Goal: Task Accomplishment & Management: Complete application form

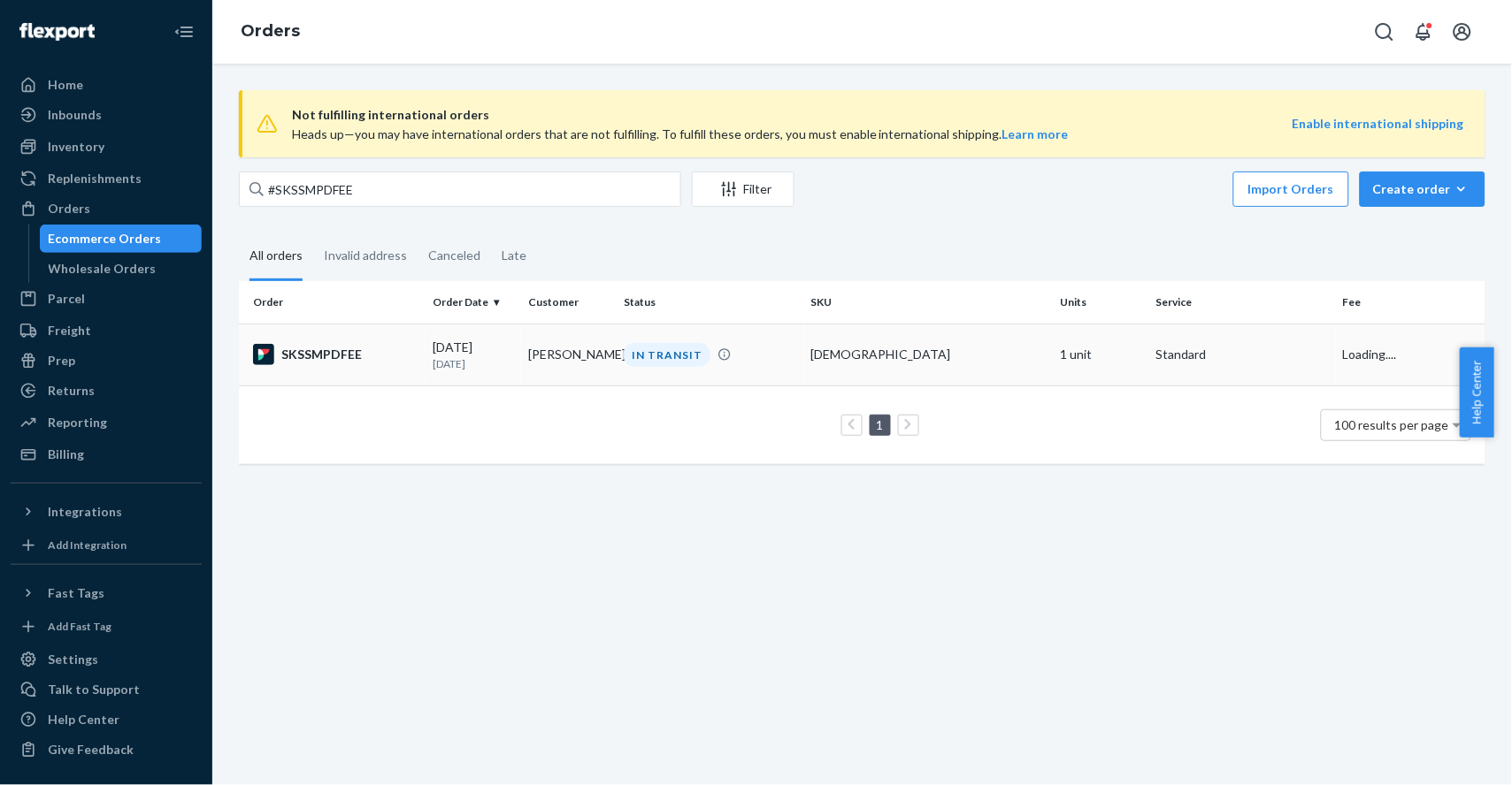
type input "#SKSSMPDFEE"
click at [389, 353] on div "SKSSMPDFEE" at bounding box center [336, 355] width 166 height 21
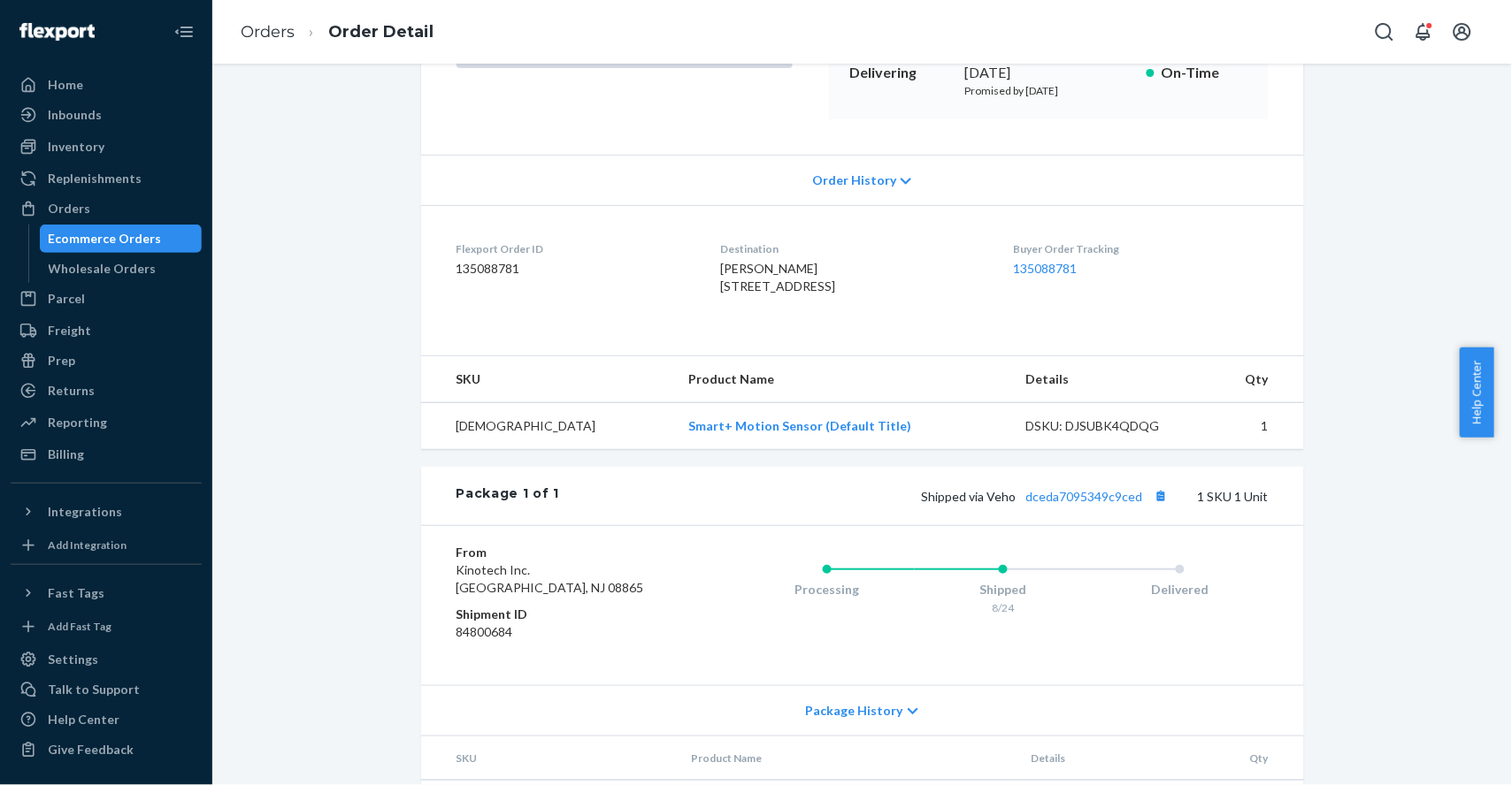
scroll to position [387, 0]
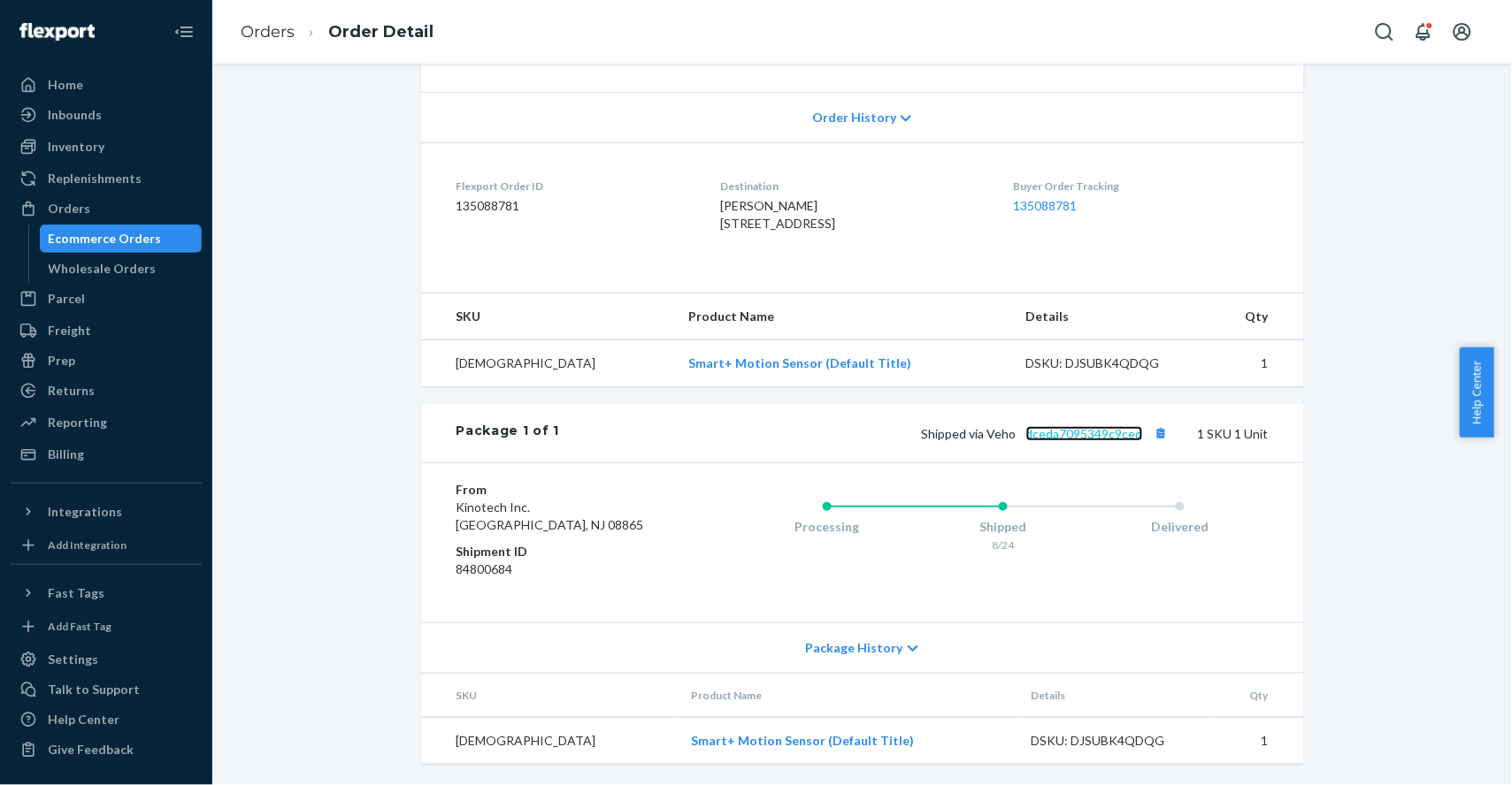
click at [1111, 432] on link "dceda7095349c9ced" at bounding box center [1085, 434] width 117 height 15
click at [247, 35] on link "Orders" at bounding box center [267, 32] width 54 height 19
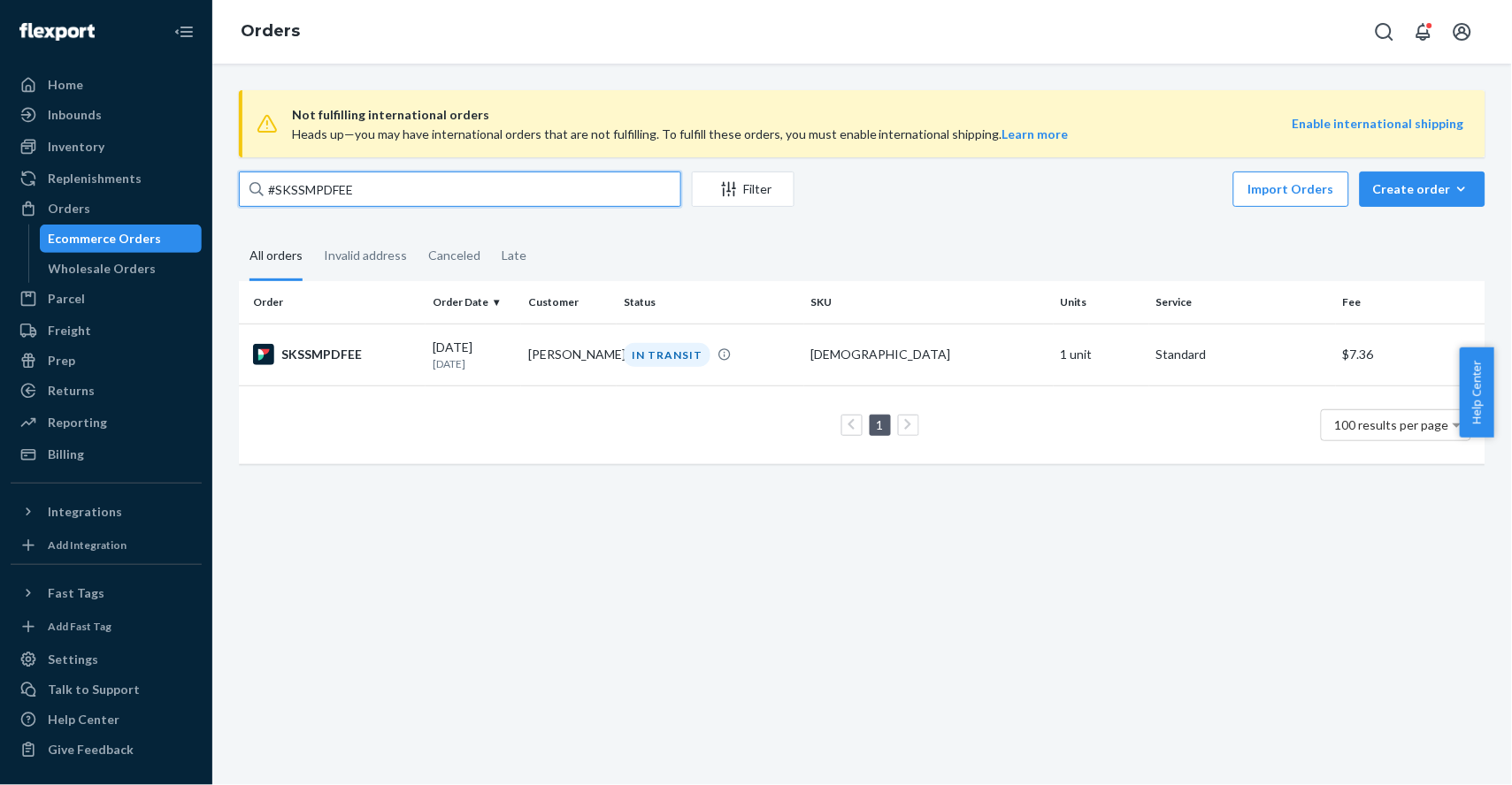
click at [417, 194] on input "#SKSSMPDFEE" at bounding box center [460, 189] width 443 height 36
paste input "BQLOOFXL"
type input "#SKBQLOOFXL"
click at [389, 359] on div "SKBQLOOFXL" at bounding box center [336, 355] width 166 height 21
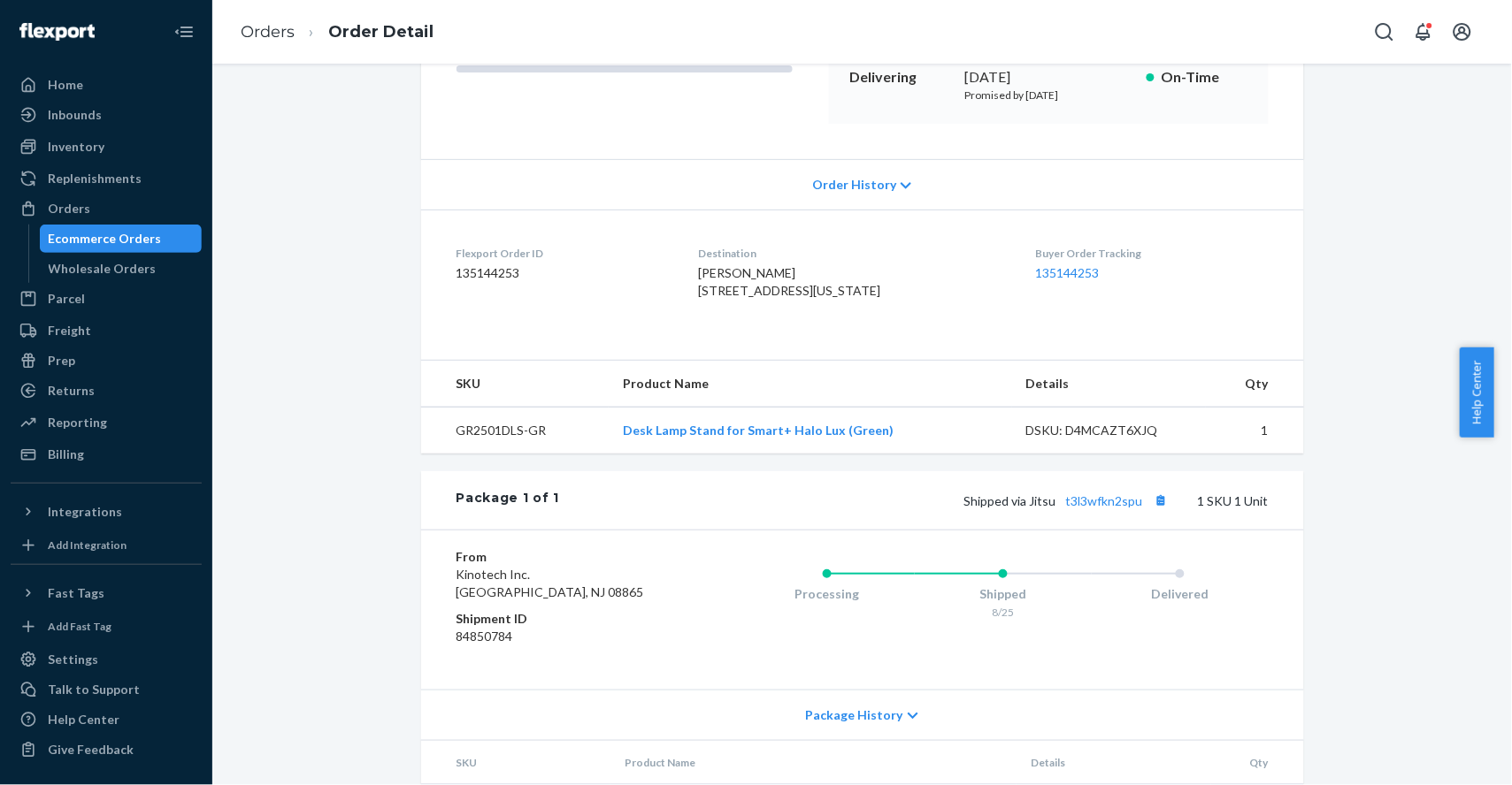
scroll to position [354, 0]
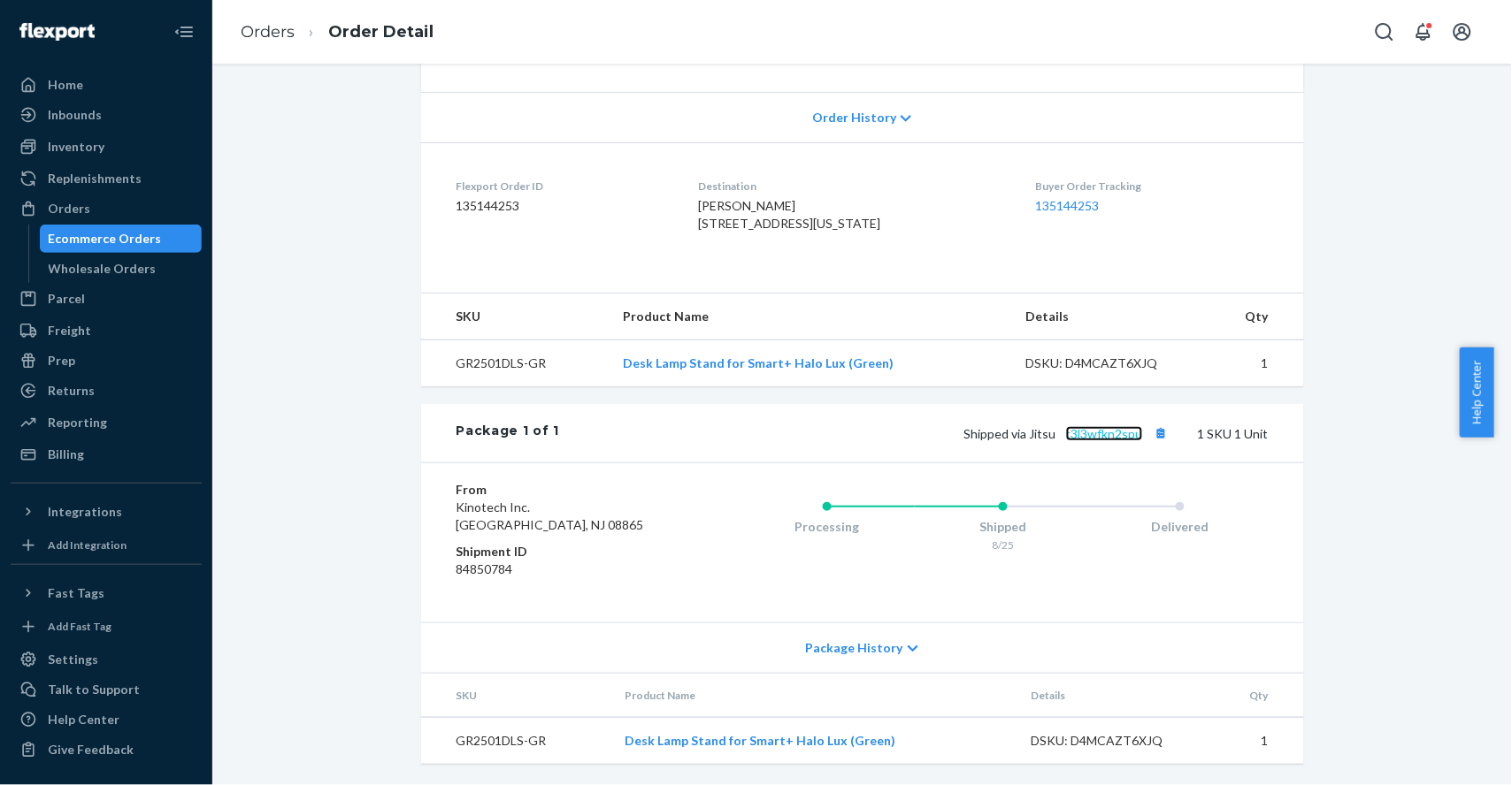
click at [1095, 442] on link "t3l3wfkn2spu" at bounding box center [1105, 434] width 77 height 15
click at [272, 37] on link "Orders" at bounding box center [267, 32] width 54 height 19
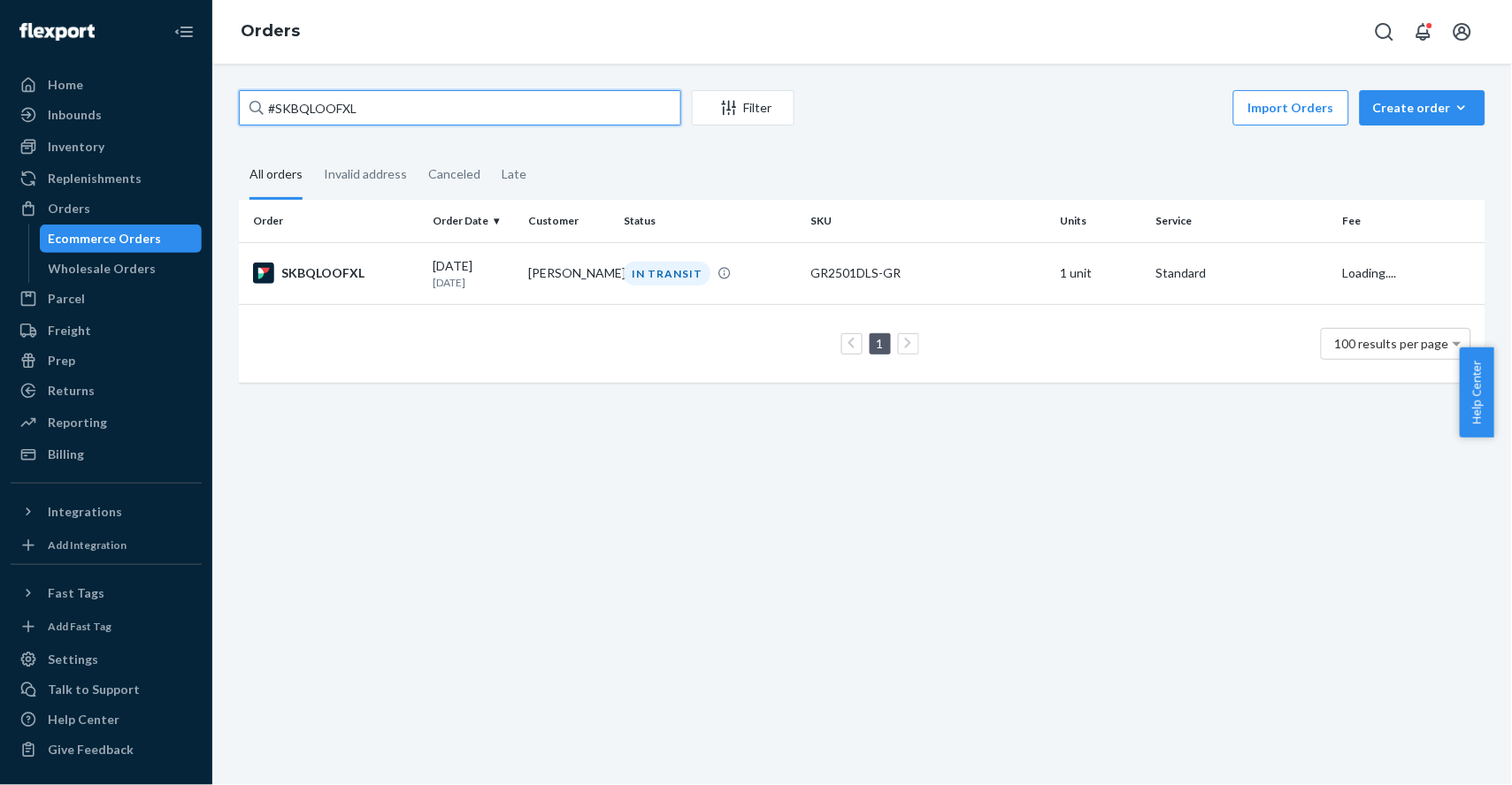
click at [373, 106] on input "#SKBQLOOFXL" at bounding box center [460, 108] width 443 height 36
paste input "28691"
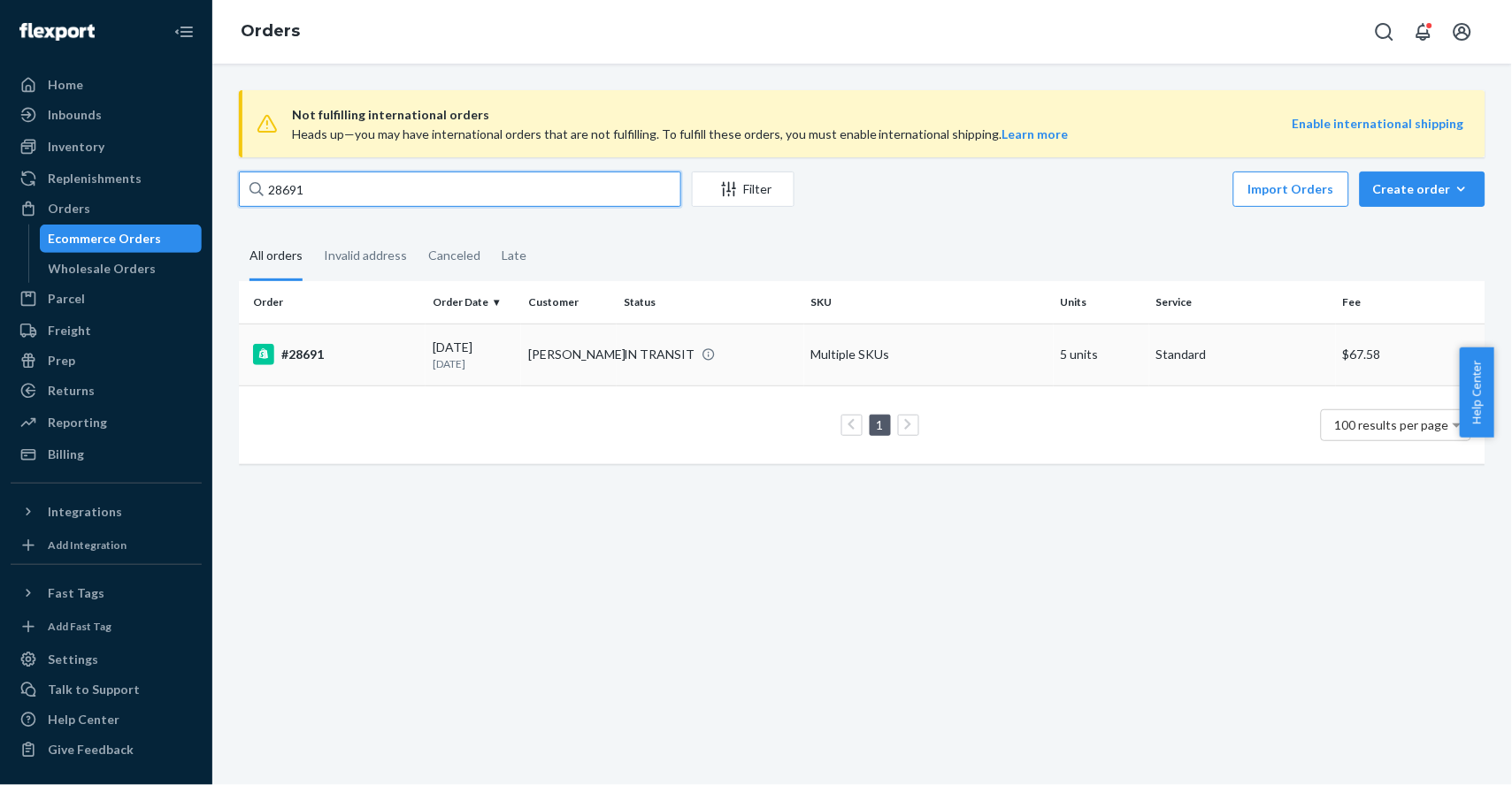
type input "28691"
click at [309, 349] on div "#28691" at bounding box center [336, 355] width 166 height 21
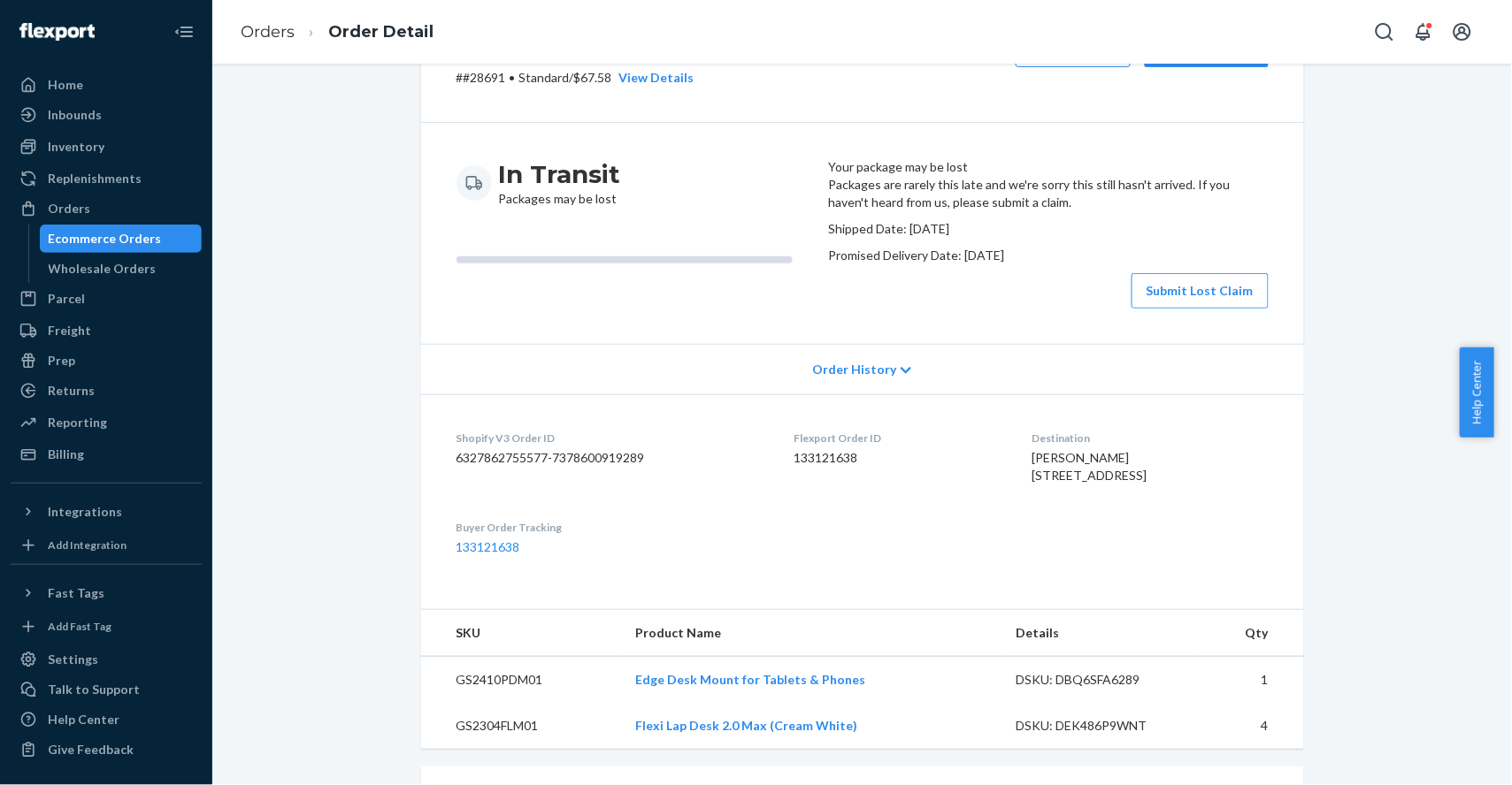
scroll to position [235, 0]
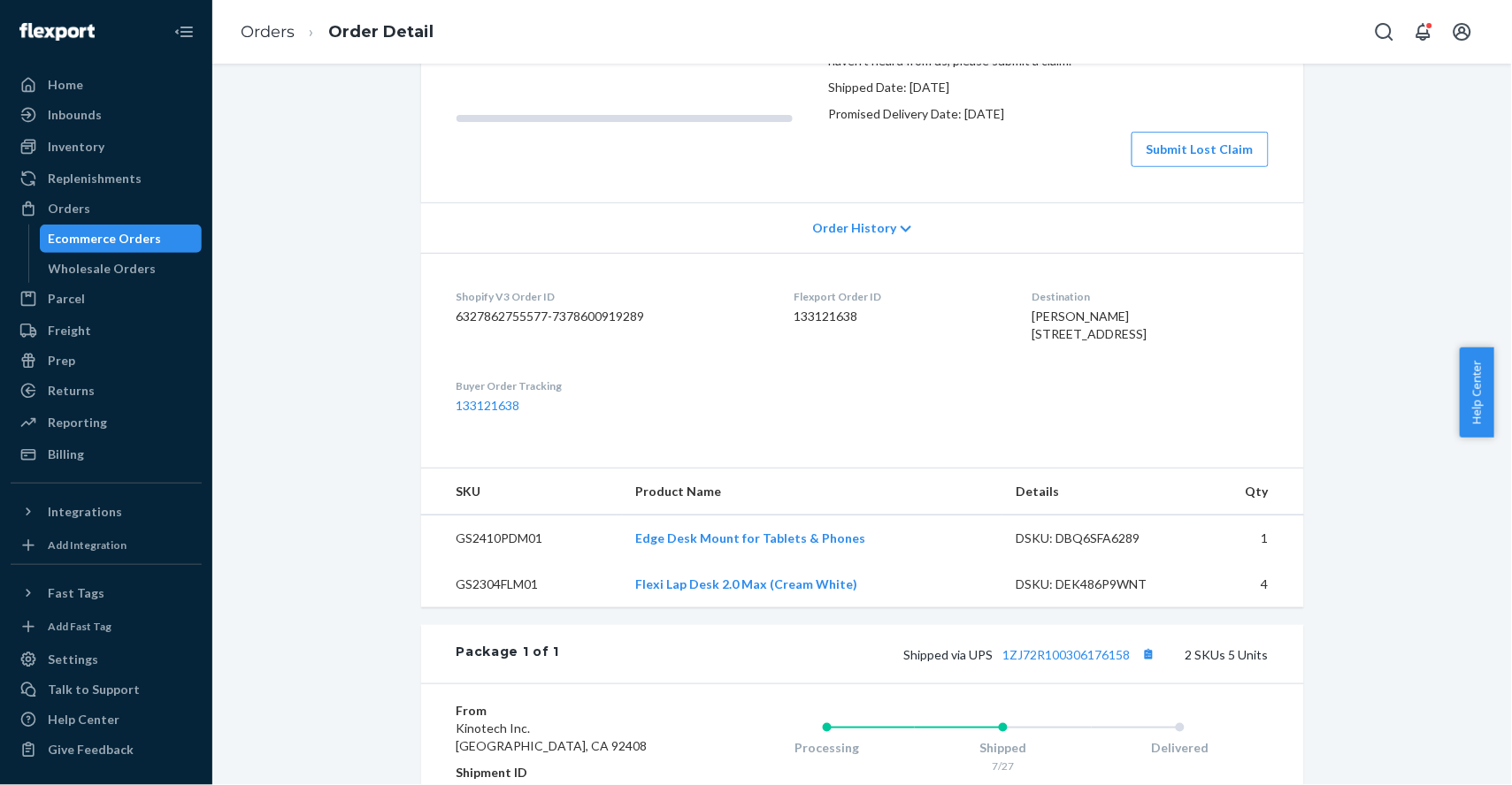
drag, startPoint x: 1315, startPoint y: 264, endPoint x: 1278, endPoint y: 263, distance: 37.0
click at [1315, 264] on div "Shopify Order # #28691 • Standard / $67.58 View Details Create Return Duplicate…" at bounding box center [863, 454] width 1274 height 1198
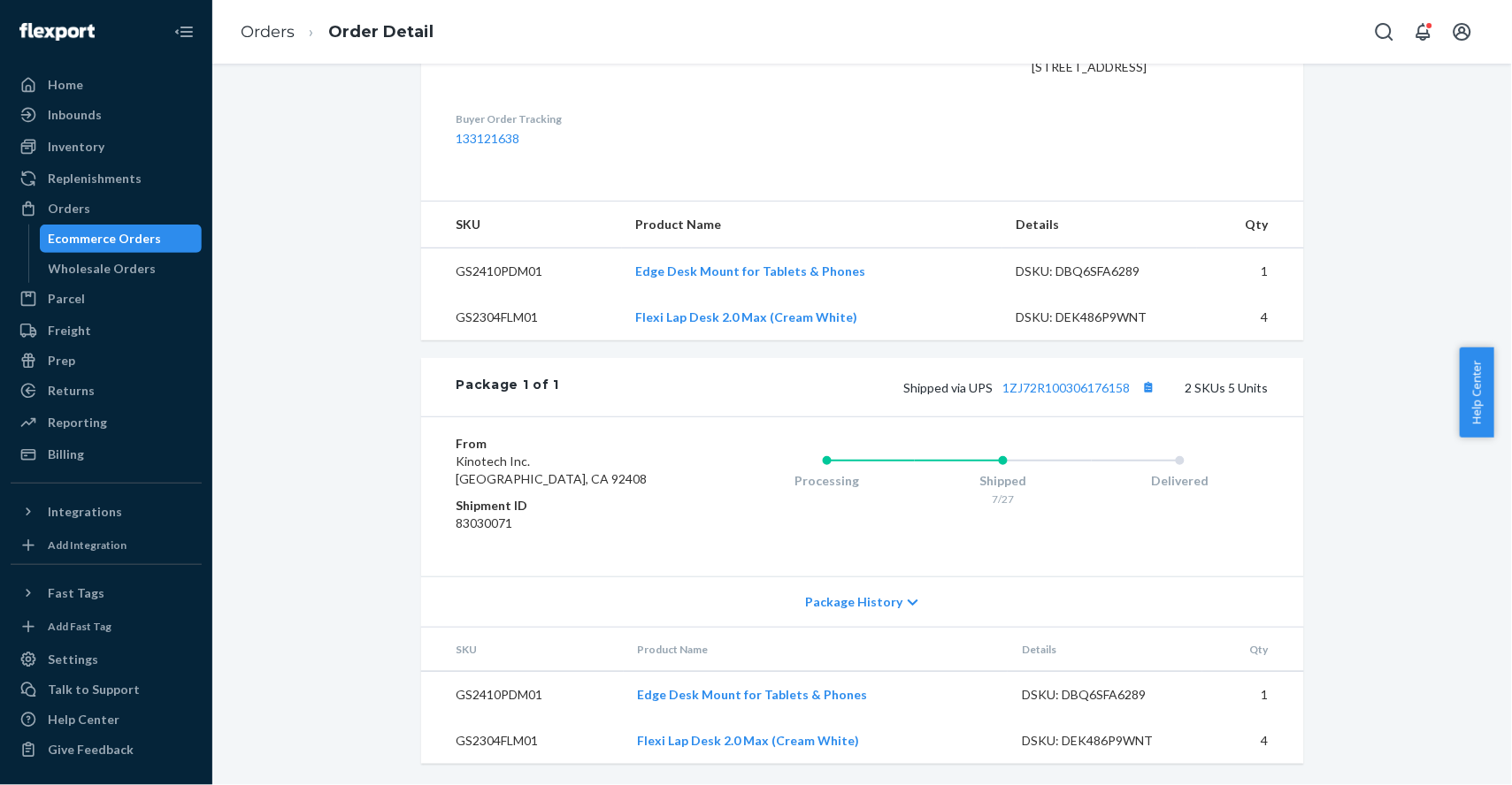
scroll to position [585, 0]
click at [1094, 380] on link "1ZJ72R100306176158" at bounding box center [1067, 388] width 127 height 15
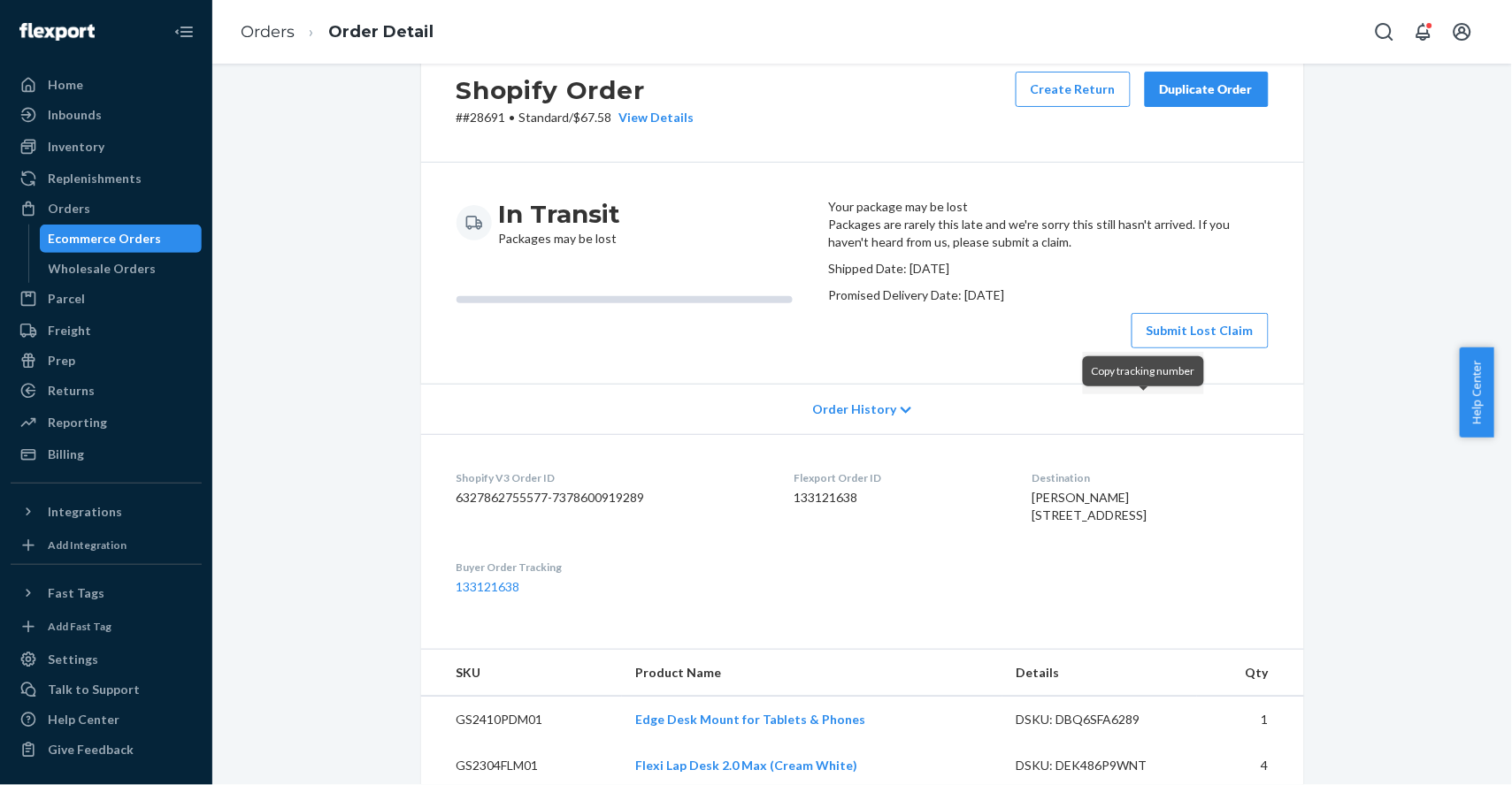
scroll to position [0, 0]
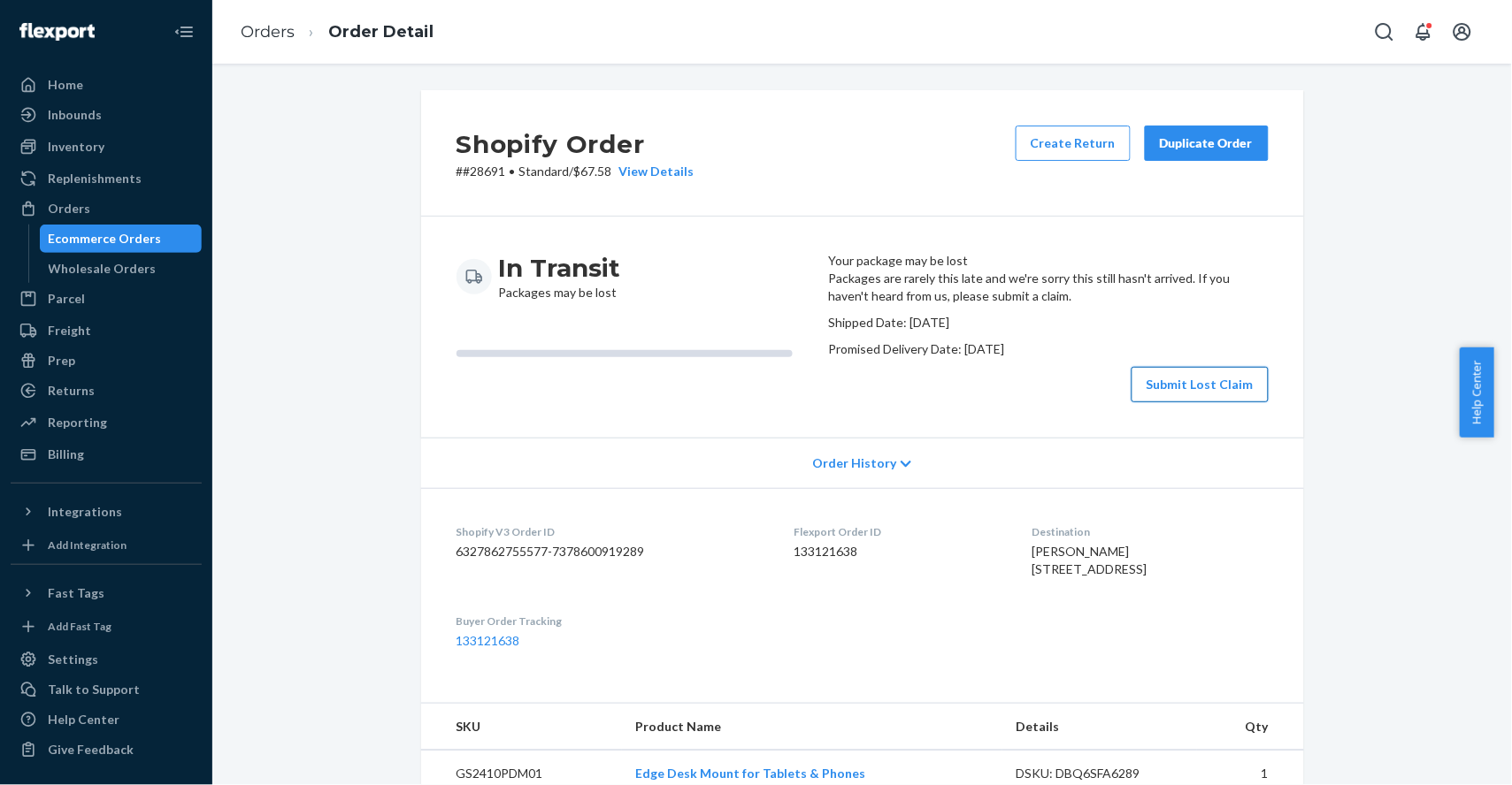
click at [1206, 402] on button "Submit Lost Claim" at bounding box center [1200, 385] width 137 height 36
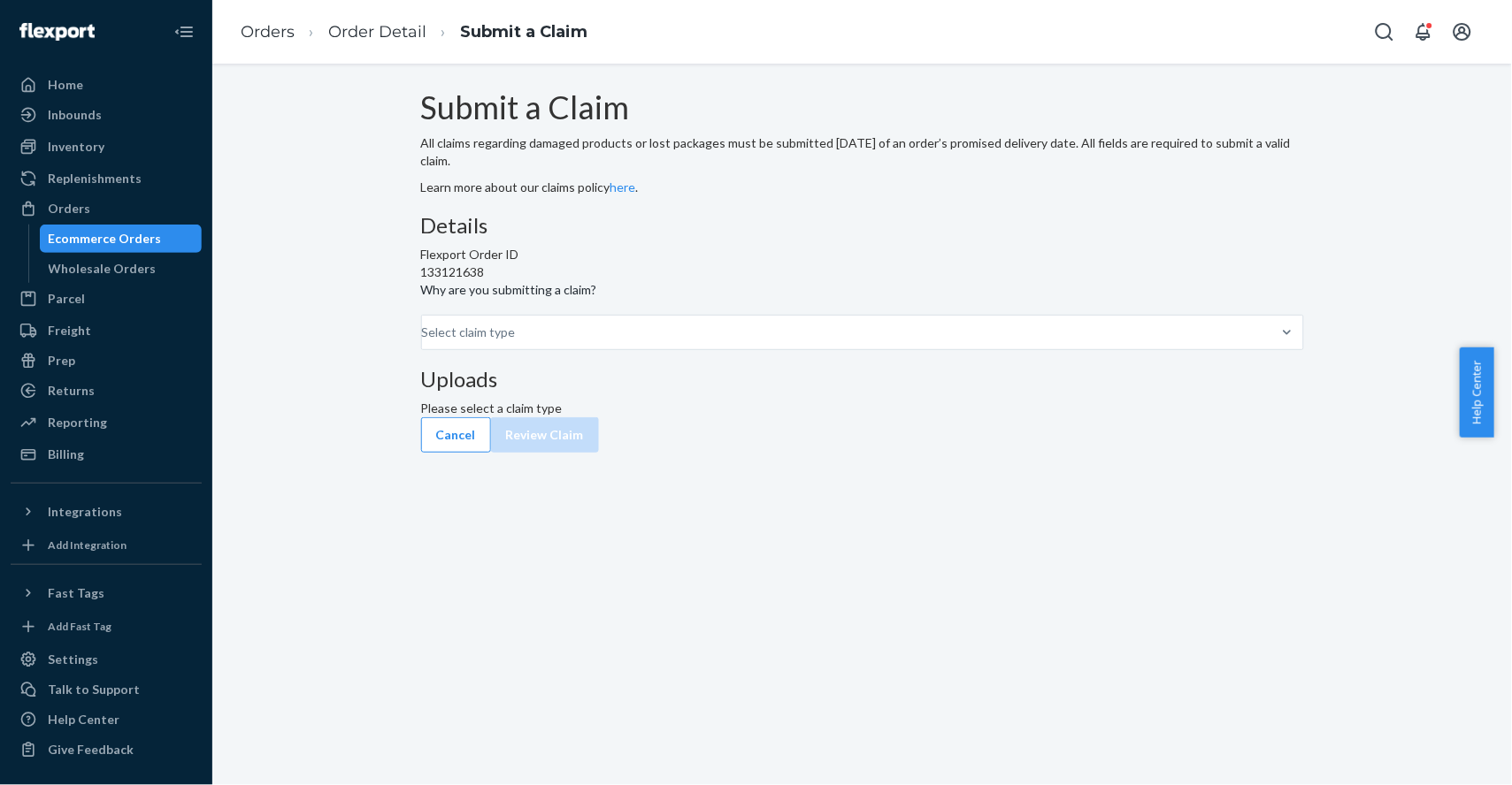
click at [341, 43] on ol "Orders Order Detail Submit a Claim" at bounding box center [414, 32] width 375 height 52
click at [358, 35] on link "Order Detail" at bounding box center [377, 32] width 98 height 19
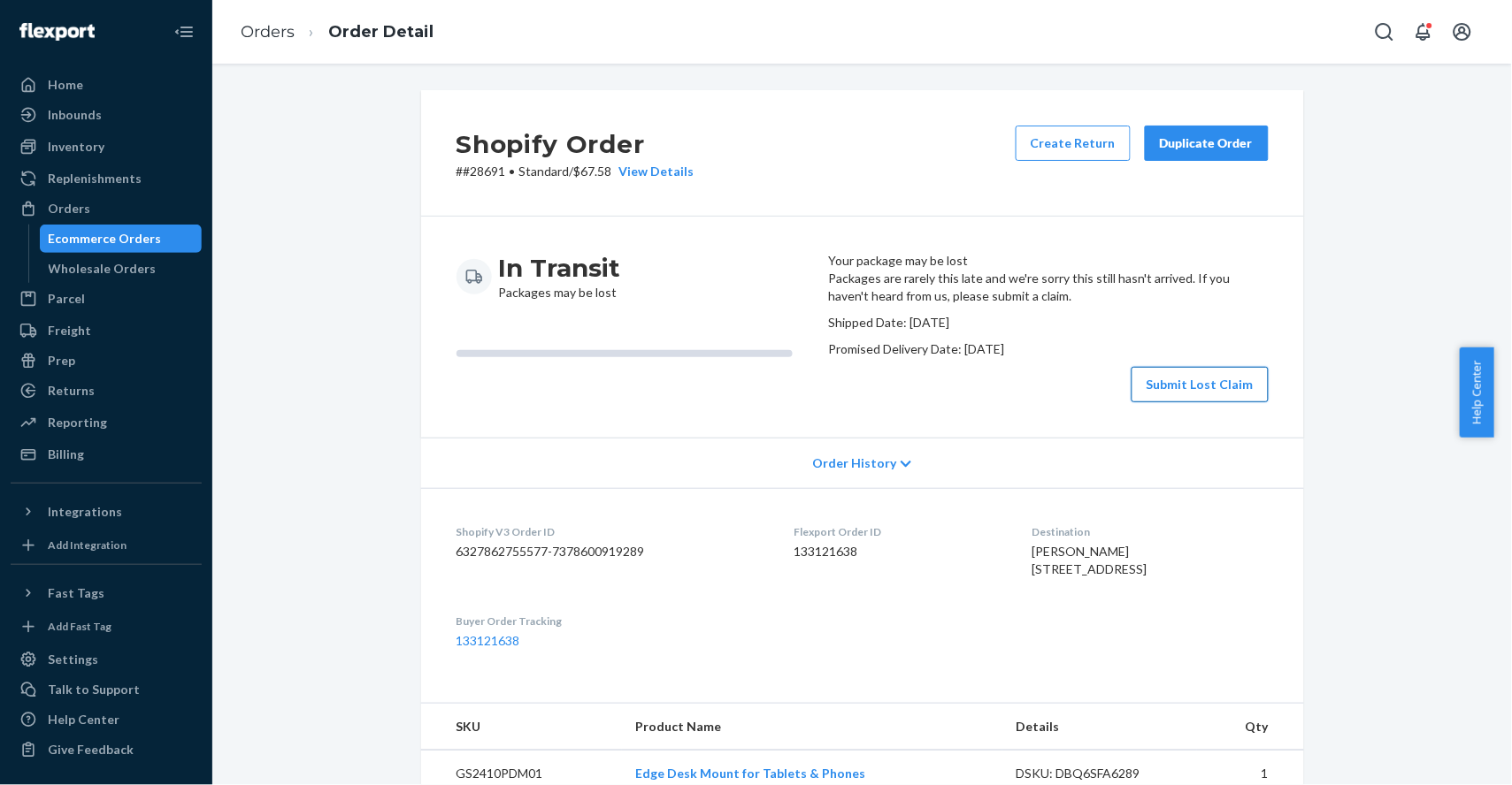
click at [1184, 402] on button "Submit Lost Claim" at bounding box center [1200, 385] width 137 height 36
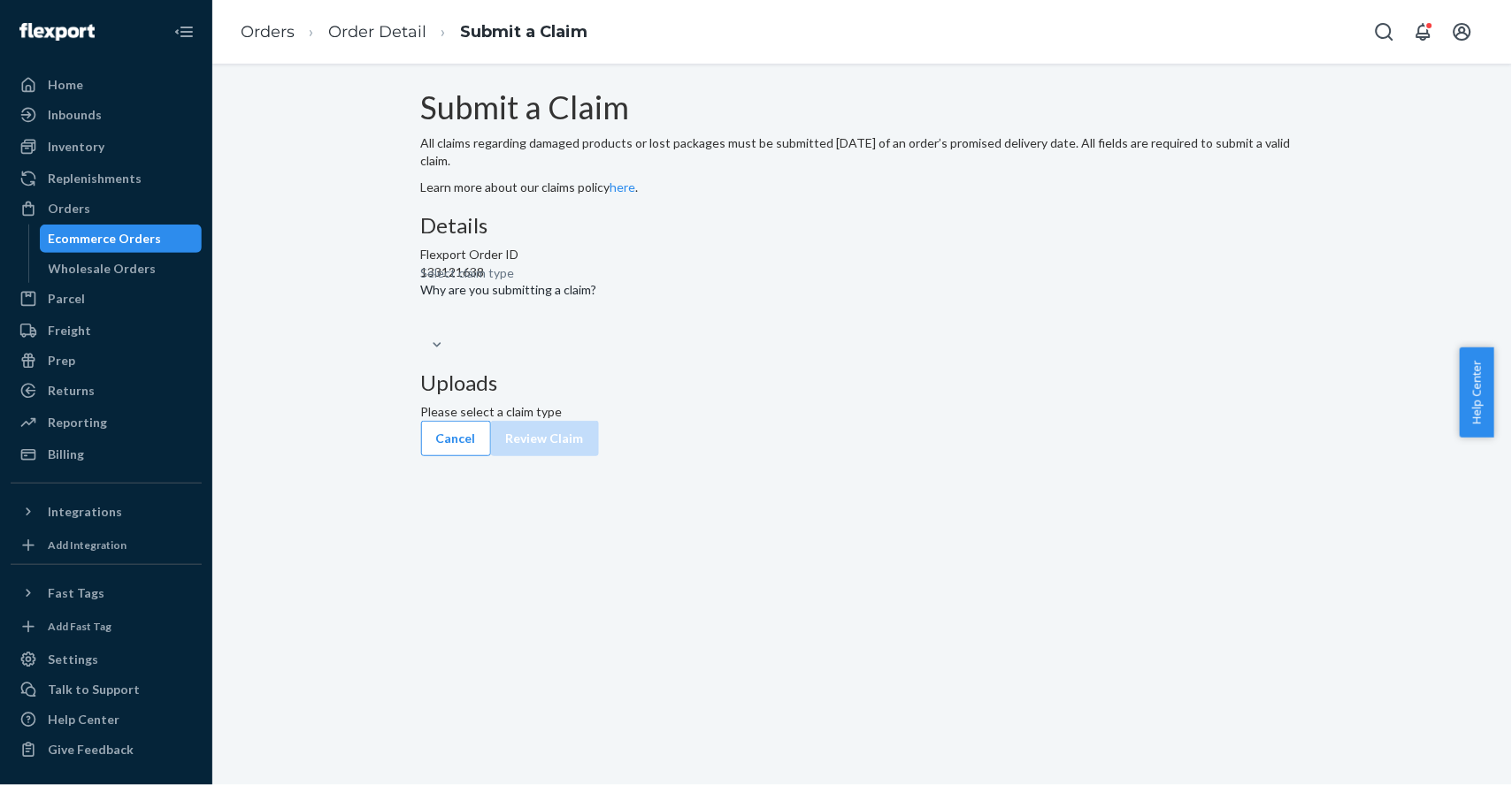
click at [758, 354] on div "Select claim type" at bounding box center [863, 334] width 883 height 39
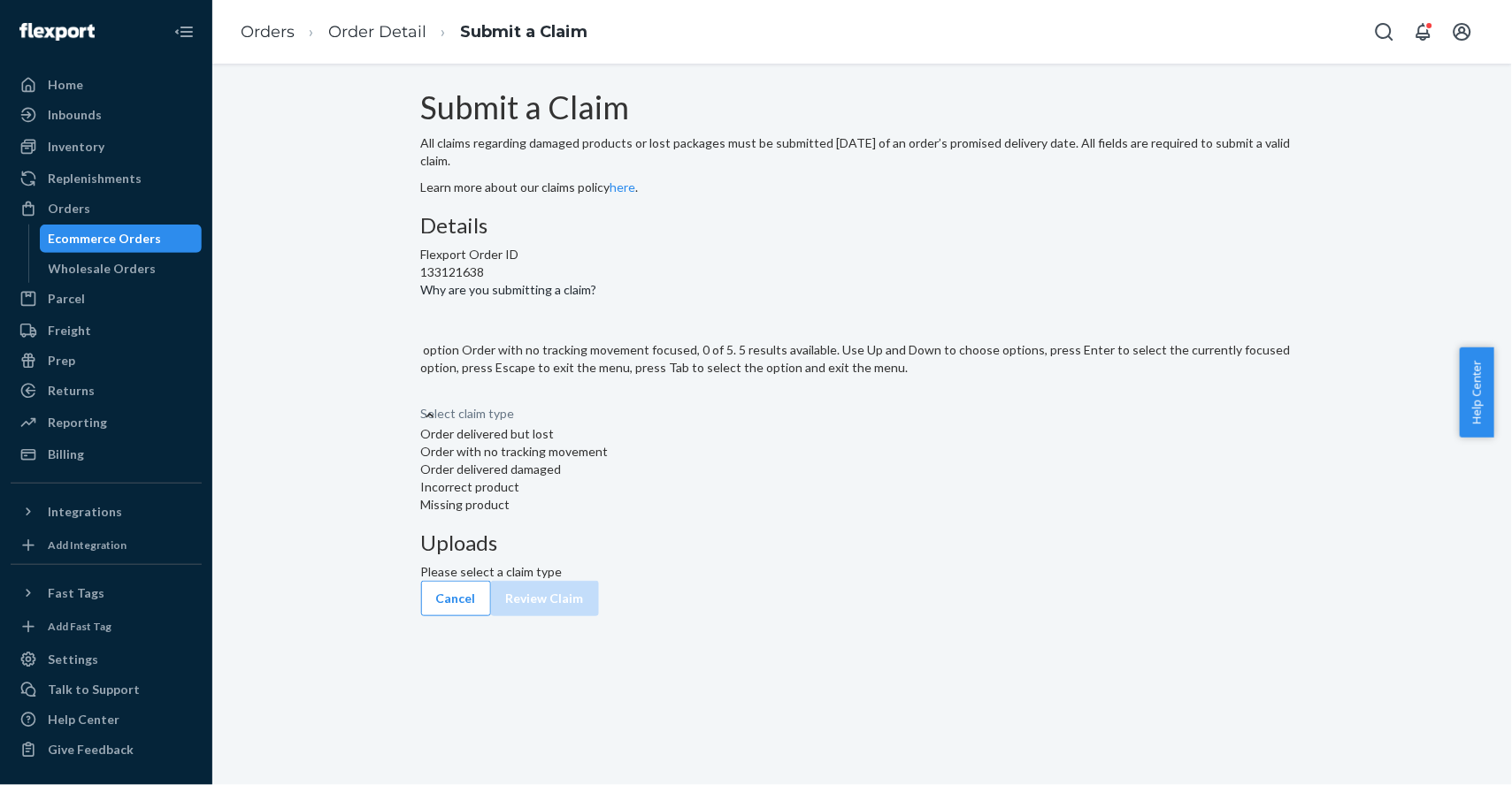
click at [689, 461] on div "Order with no tracking movement" at bounding box center [863, 451] width 883 height 17
click at [423, 405] on input "Why are you submitting a claim? option Order with no tracking movement focused,…" at bounding box center [423, 396] width 2 height 17
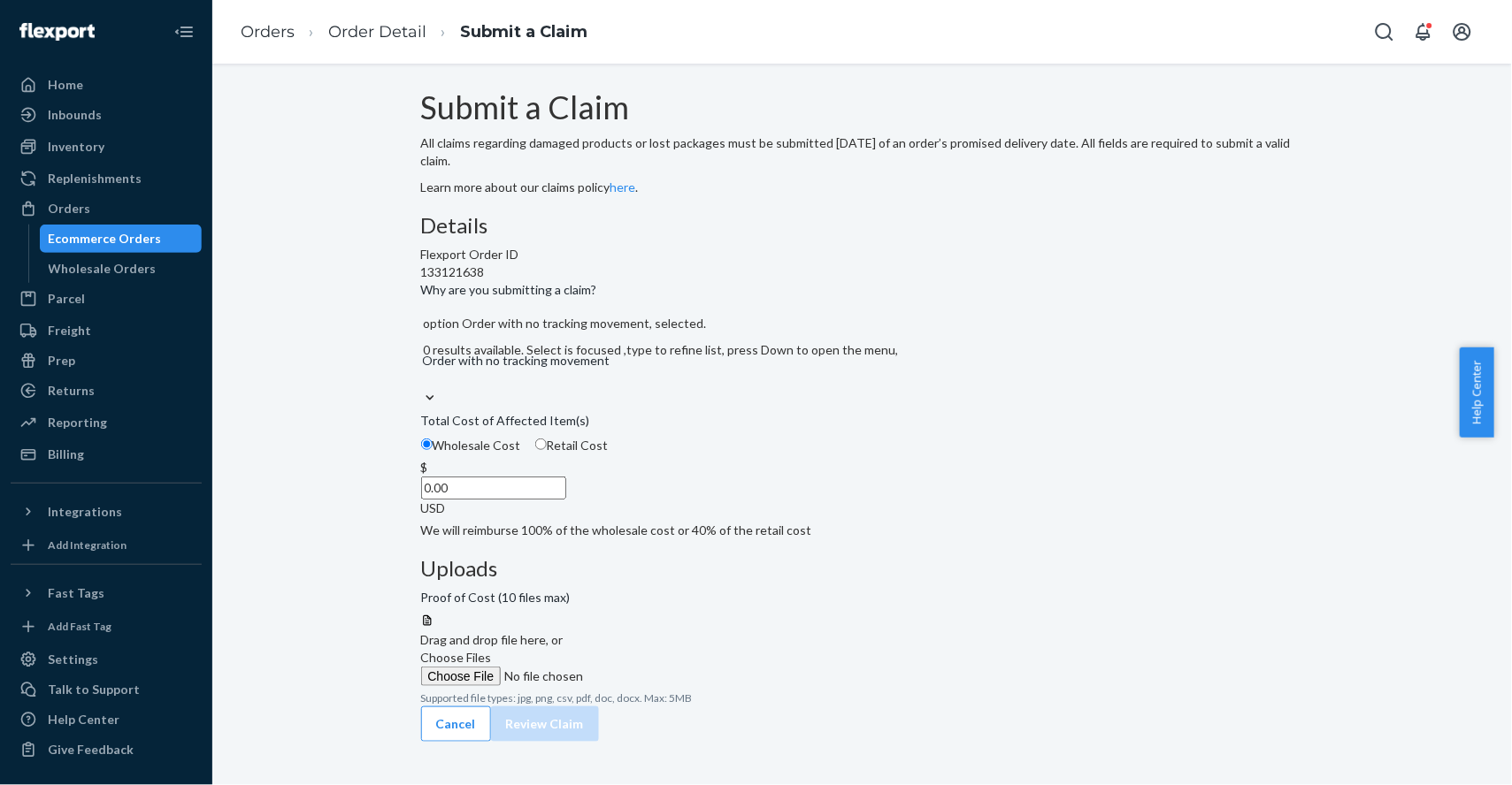
click at [609, 453] on span "Retail Cost" at bounding box center [578, 446] width 62 height 15
click at [547, 450] on input "Retail Cost" at bounding box center [541, 445] width 12 height 12
radio input "true"
radio input "false"
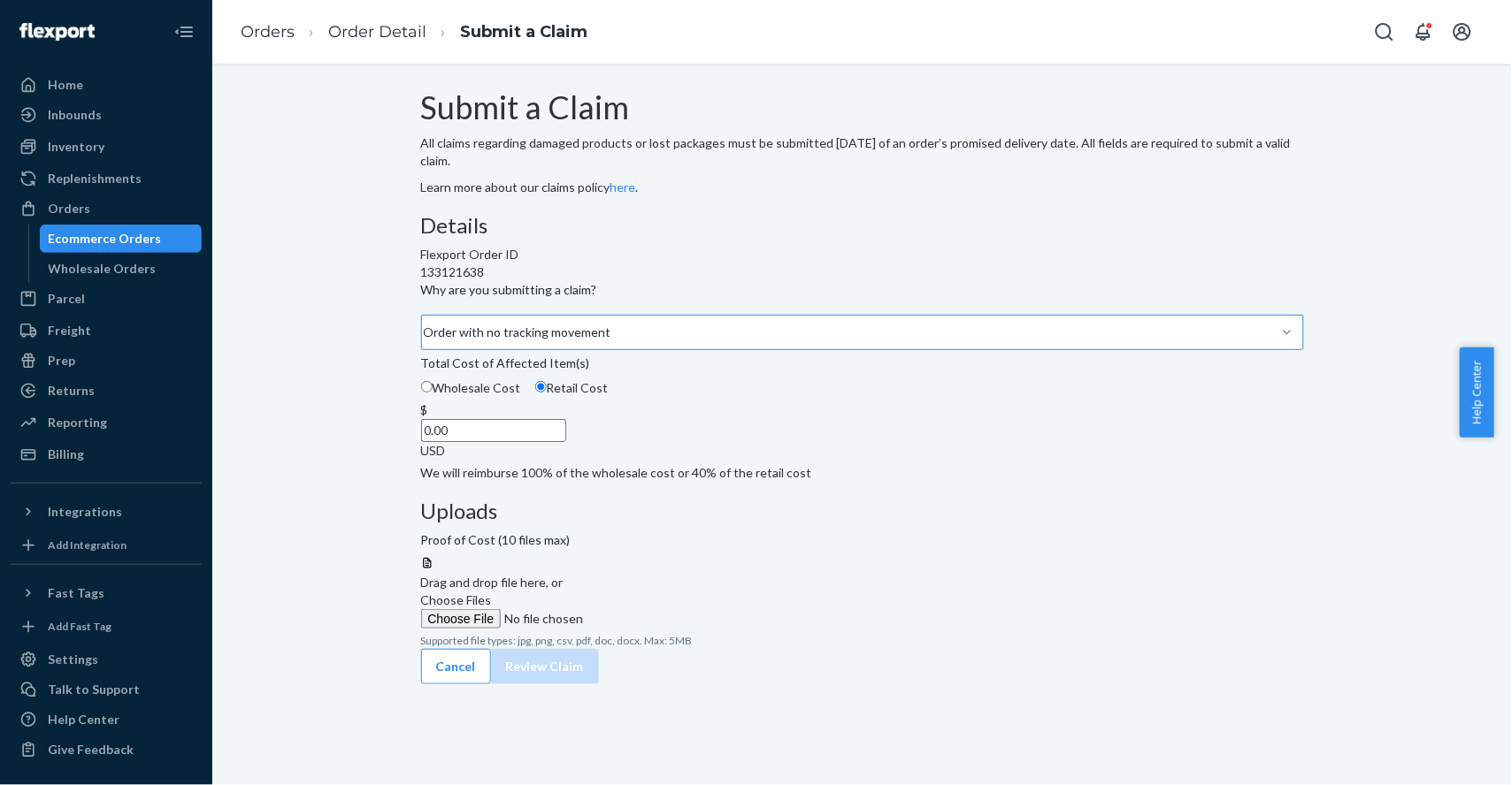
click at [566, 443] on input "0.00" at bounding box center [494, 431] width 145 height 23
paste input "569.75"
type input "569.75"
click at [492, 592] on span "Choose Files" at bounding box center [456, 600] width 70 height 15
click at [662, 609] on input "Choose Files" at bounding box center [541, 619] width 240 height 19
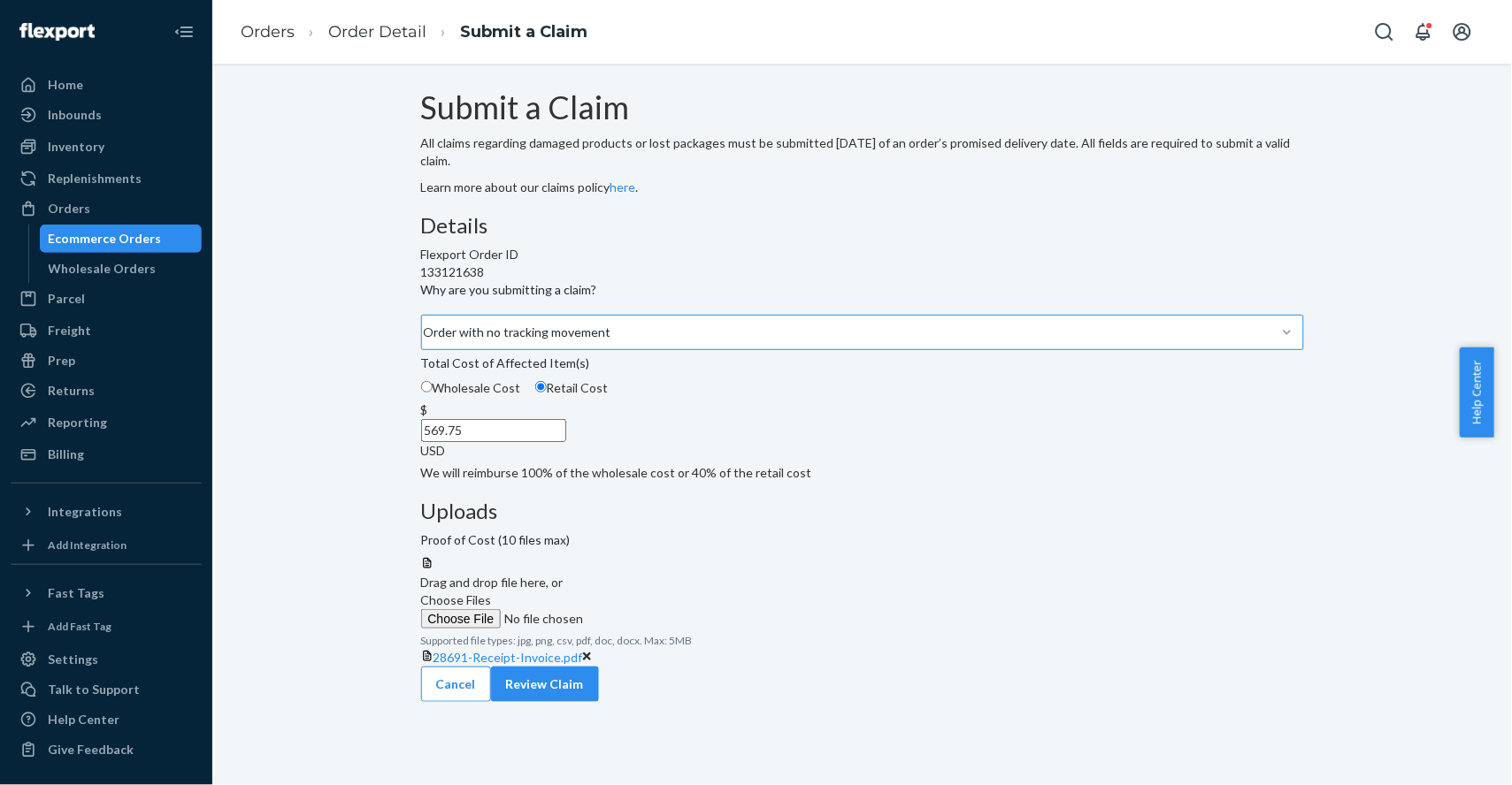
click at [492, 592] on span "Choose Files" at bounding box center [456, 600] width 70 height 15
click at [662, 609] on input "Choose Files" at bounding box center [541, 619] width 240 height 19
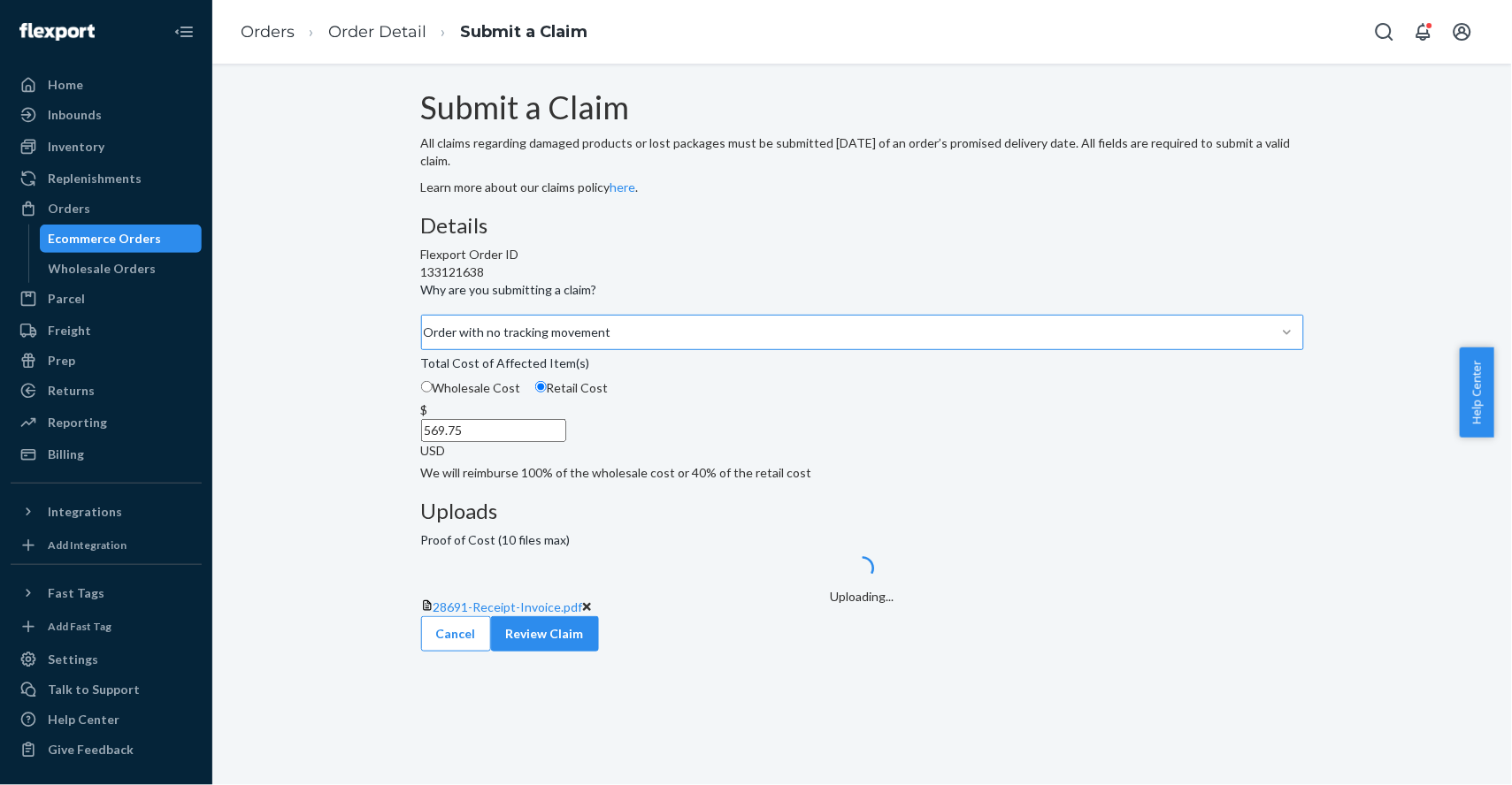
click at [1411, 587] on div "Submit a Claim All claims regarding damaged products or lost packages must be s…" at bounding box center [863, 371] width 1274 height 561
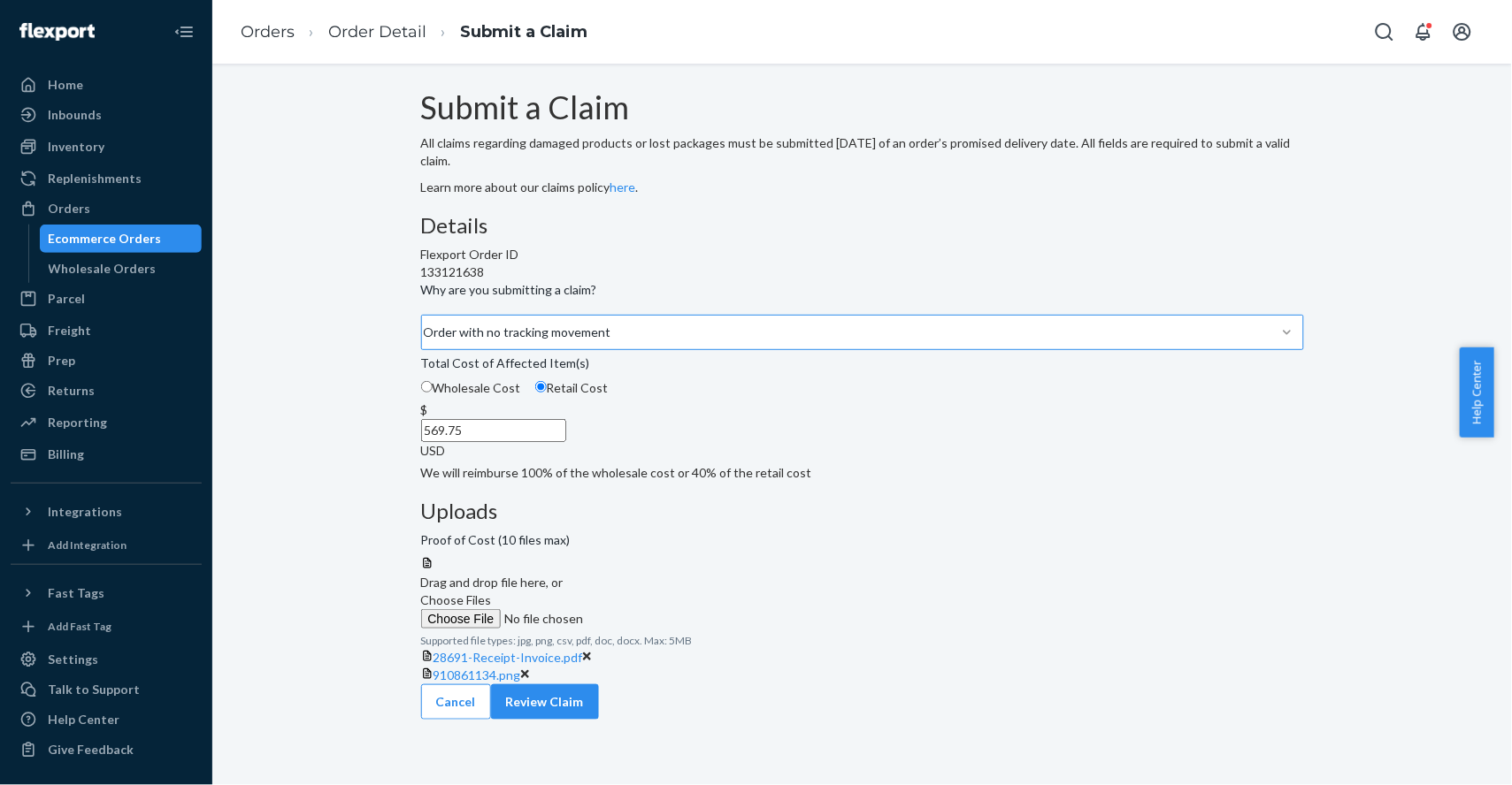
click at [592, 653] on icon at bounding box center [587, 657] width 9 height 9
click at [1414, 536] on div "Submit a Claim All claims regarding damaged products or lost packages must be s…" at bounding box center [863, 396] width 1274 height 612
click at [599, 679] on button "Review Claim" at bounding box center [545, 685] width 108 height 36
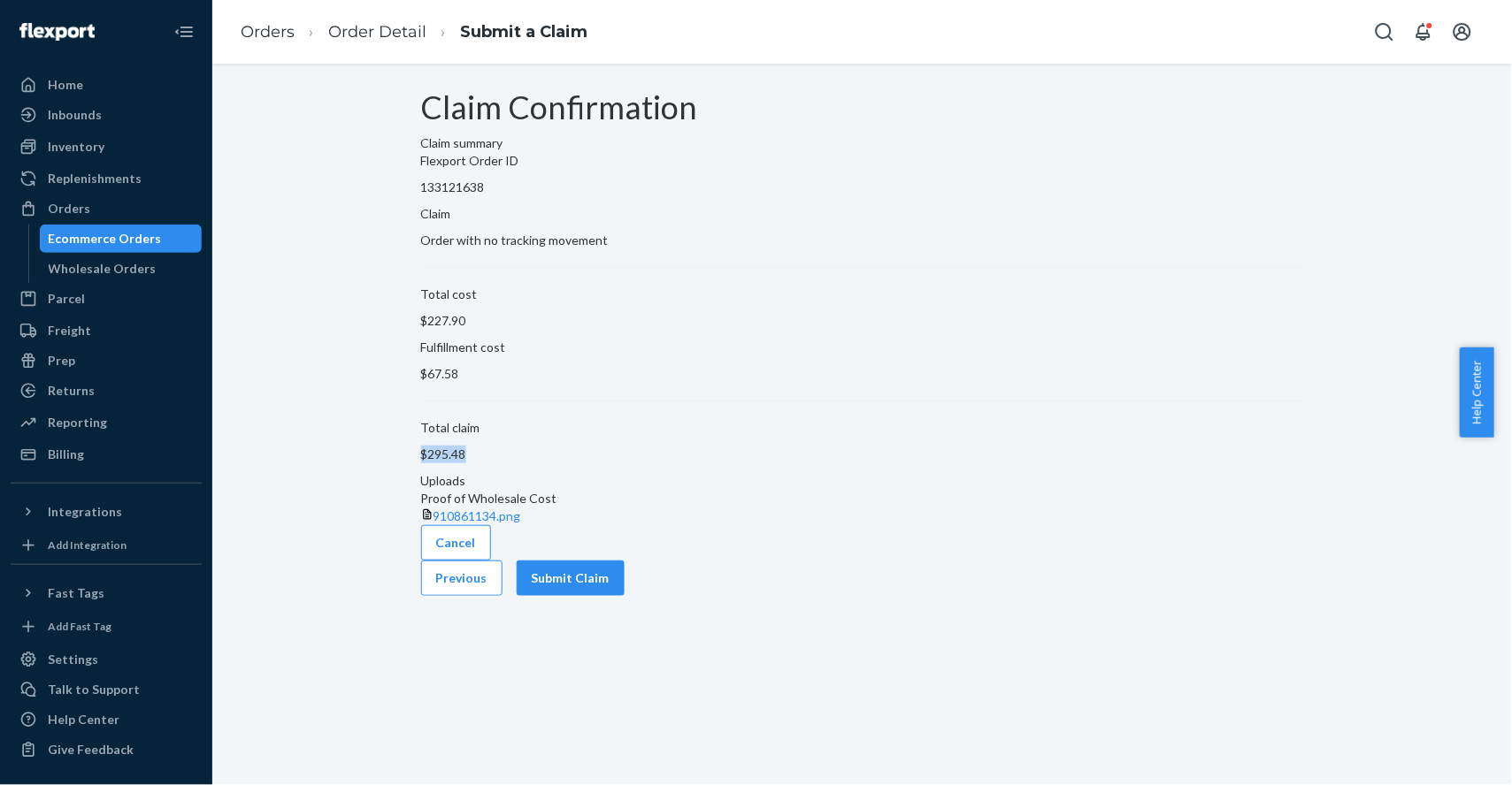
drag, startPoint x: 637, startPoint y: 486, endPoint x: 753, endPoint y: 487, distance: 116.0
click at [753, 464] on section "Claim summary Flexport Order ID 133121638 Claim Order with no tracking movement…" at bounding box center [863, 298] width 883 height 329
copy p "$295.48"
click at [624, 596] on button "Submit Claim" at bounding box center [571, 578] width 108 height 36
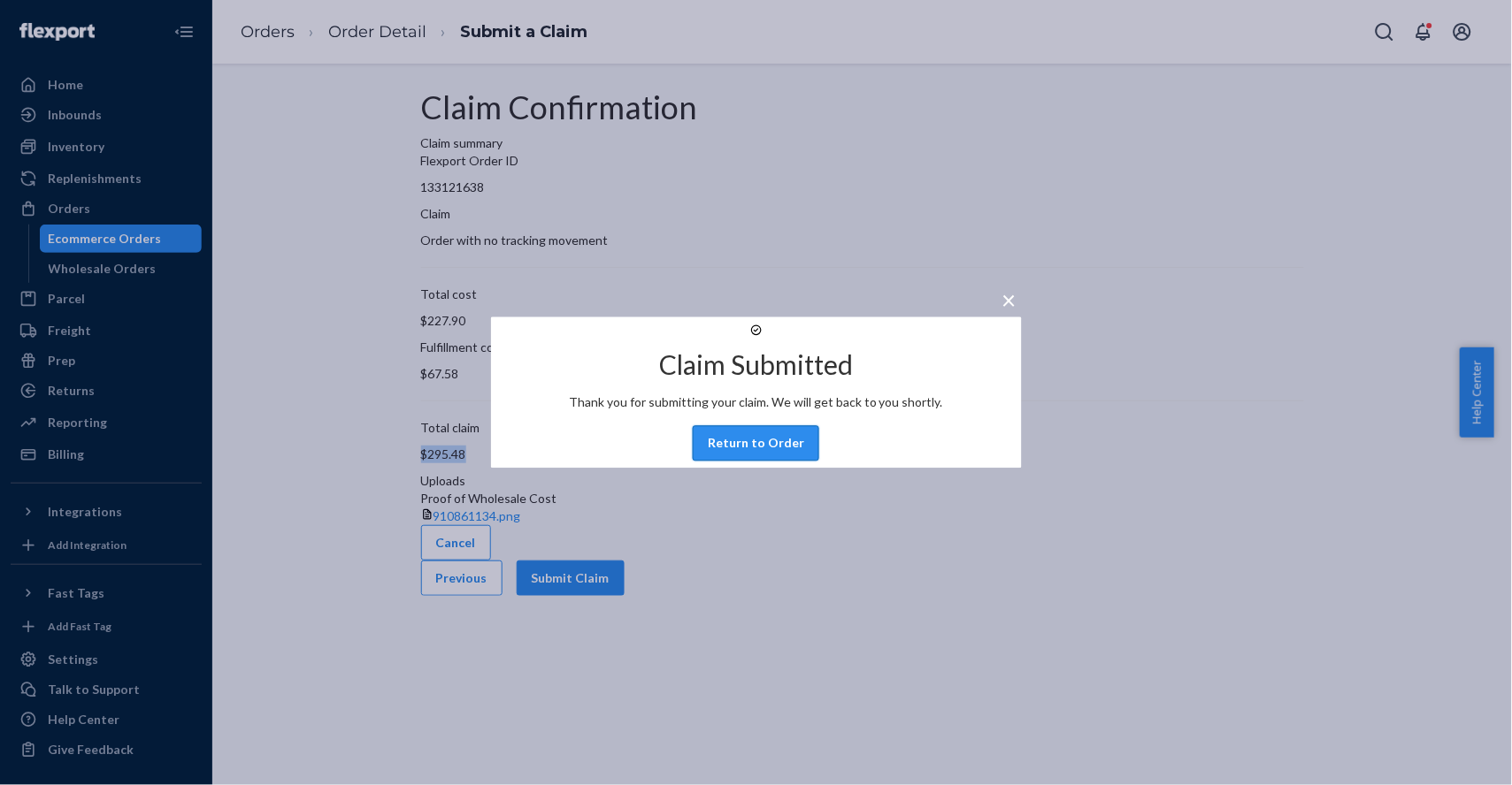
click at [781, 462] on button "Return to Order" at bounding box center [756, 444] width 126 height 36
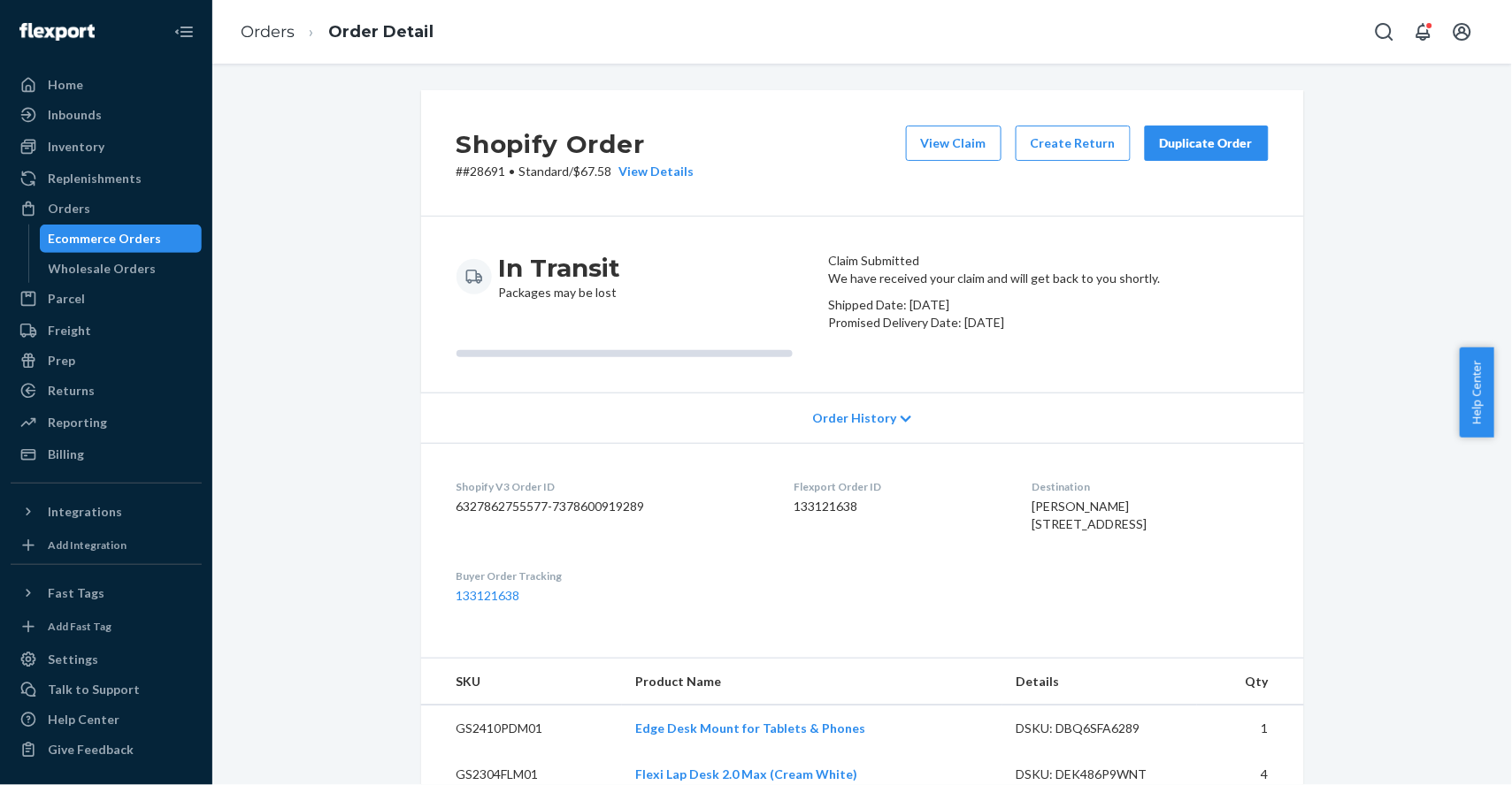
click at [486, 176] on p "# #28691 • Standard / $67.58 View Details" at bounding box center [575, 172] width 238 height 17
copy p "28691"
click at [831, 516] on dd "133121638" at bounding box center [899, 506] width 208 height 17
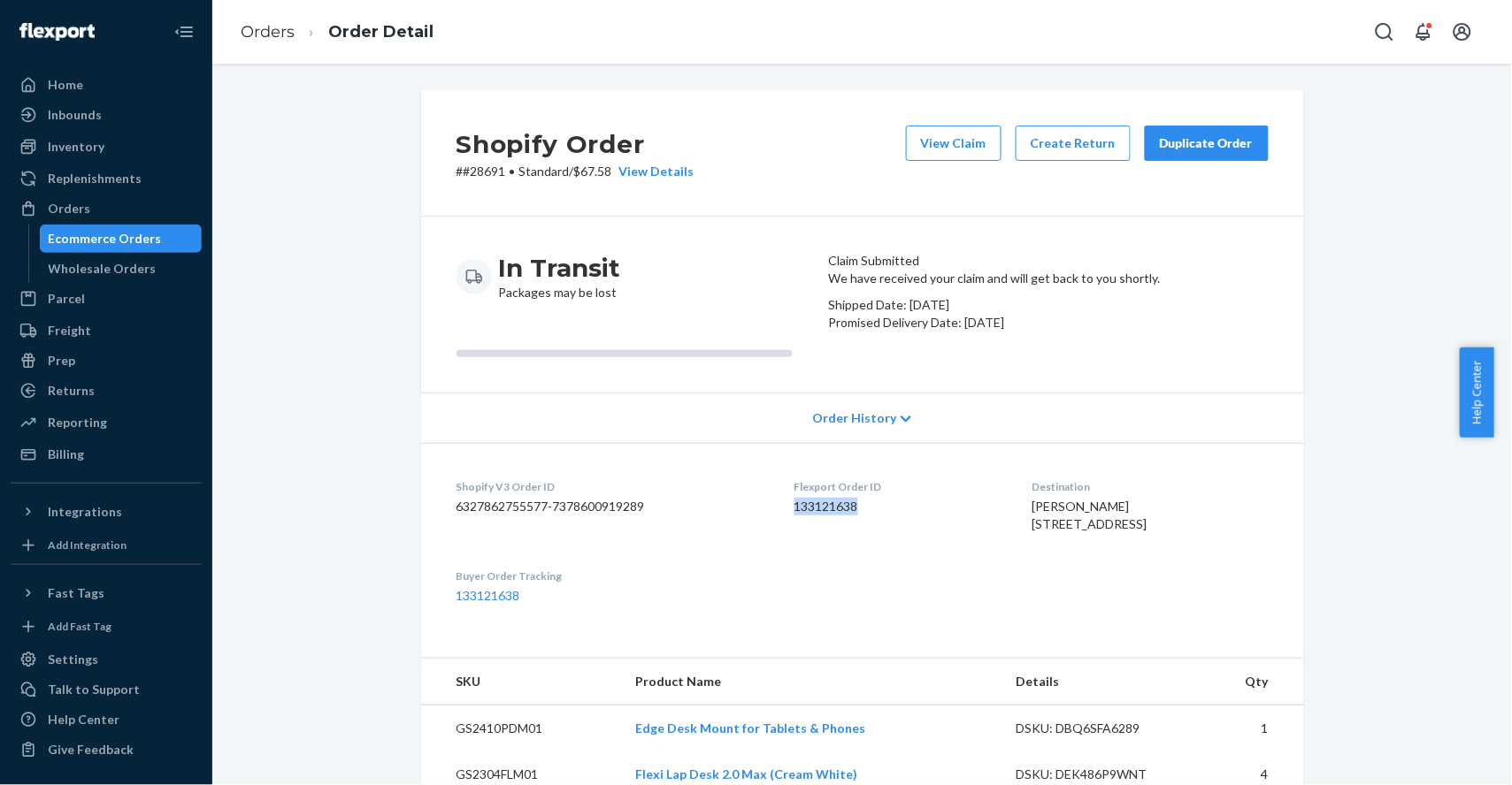
copy dd "133121638"
click at [248, 22] on link "Orders" at bounding box center [267, 32] width 54 height 19
